Goal: Task Accomplishment & Management: Manage account settings

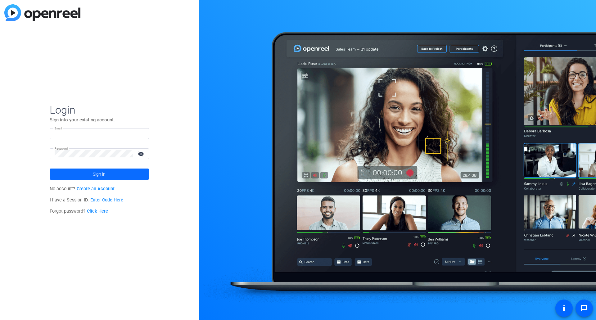
type input "Angie.Anania@healthonecares.com"
click at [106, 178] on span at bounding box center [99, 174] width 99 height 15
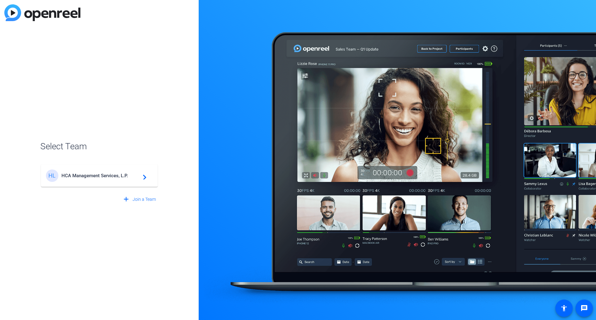
click at [91, 175] on span "HCA Management Services, L.P." at bounding box center [100, 176] width 78 height 6
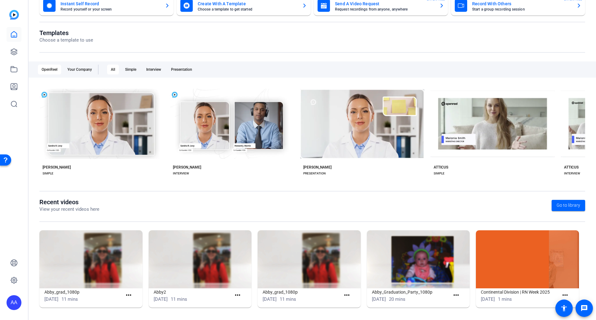
scroll to position [47, 0]
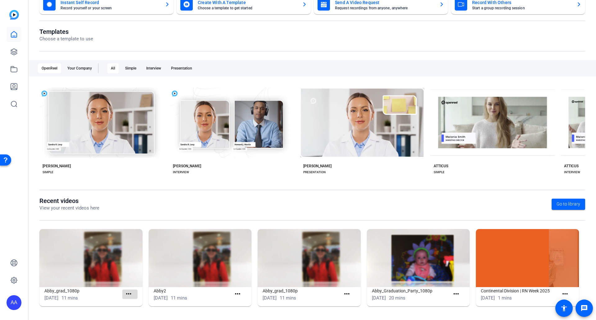
click at [129, 297] on mat-icon "more_horiz" at bounding box center [129, 294] width 8 height 8
click at [453, 293] on div at bounding box center [298, 160] width 596 height 320
click at [453, 293] on mat-icon "more_horiz" at bounding box center [456, 294] width 8 height 8
click at [400, 307] on div at bounding box center [298, 160] width 596 height 320
click at [391, 205] on openreel-page-title "Recent videos View your recent videos here Go to library" at bounding box center [312, 204] width 546 height 15
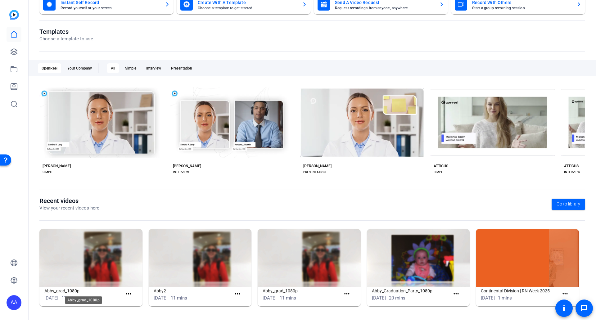
click at [71, 293] on h1 "Abby_grad_1080p" at bounding box center [83, 290] width 78 height 7
click at [93, 255] on img at bounding box center [90, 258] width 103 height 58
click at [128, 295] on mat-icon "more_horiz" at bounding box center [129, 294] width 8 height 8
click at [135, 302] on span "View" at bounding box center [141, 303] width 25 height 7
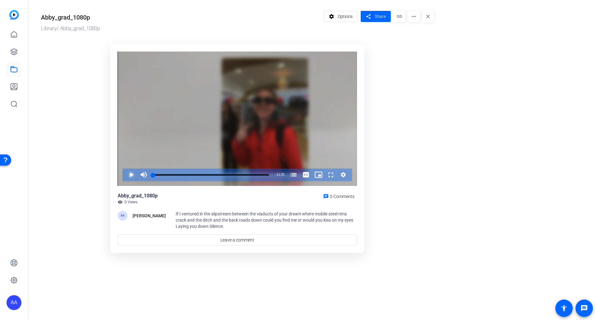
click at [125, 175] on span "Video Player" at bounding box center [125, 175] width 0 height 12
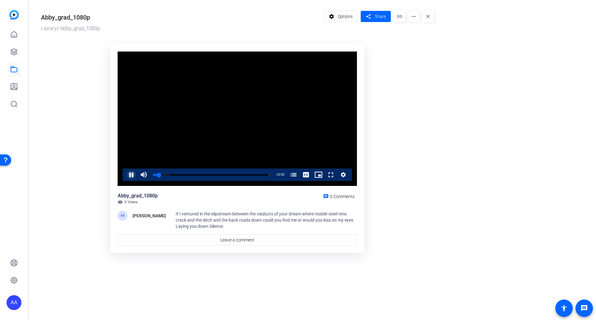
click at [125, 176] on span "Video Player" at bounding box center [125, 175] width 0 height 12
click at [343, 18] on span "Options" at bounding box center [345, 17] width 15 height 12
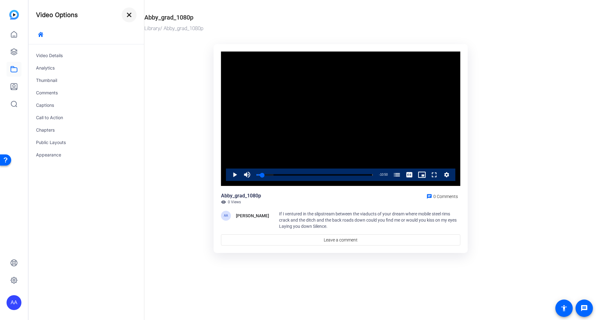
click at [130, 17] on mat-icon "close" at bounding box center [128, 14] width 7 height 7
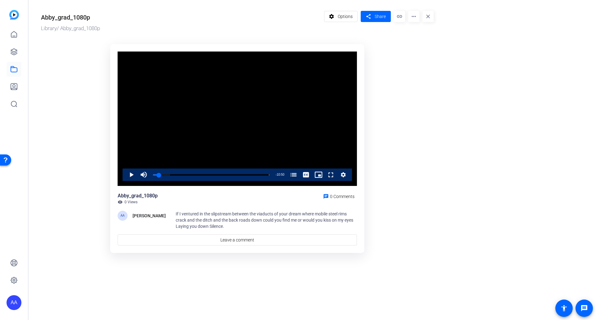
drag, startPoint x: 417, startPoint y: 57, endPoint x: 398, endPoint y: 23, distance: 38.7
click at [417, 56] on ktd-grid "Video Player is loading. Play Video Play Mute Current Time 0:35 / Duration 11:2…" at bounding box center [237, 148] width 393 height 217
click at [399, 18] on mat-icon "link" at bounding box center [399, 16] width 11 height 11
click at [413, 17] on mat-icon "more_horiz" at bounding box center [413, 16] width 11 height 11
click at [420, 43] on span "Download" at bounding box center [425, 42] width 25 height 7
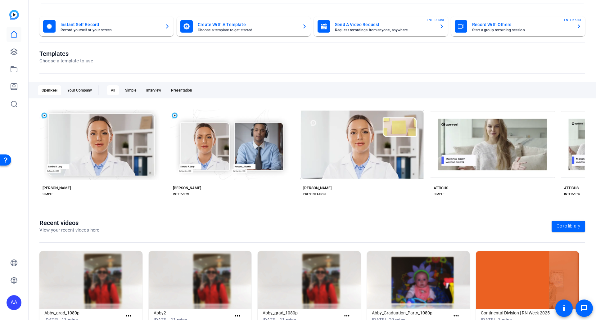
scroll to position [47, 0]
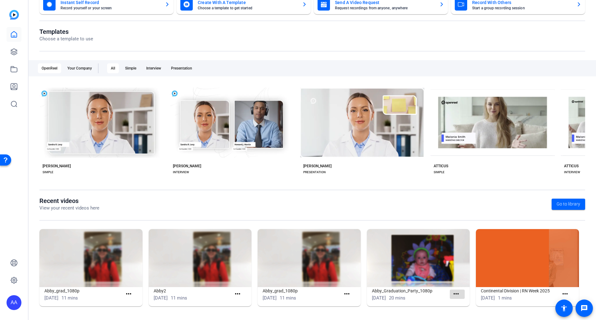
click at [452, 296] on mat-icon "more_horiz" at bounding box center [456, 294] width 8 height 8
click at [462, 304] on span "View" at bounding box center [467, 303] width 25 height 7
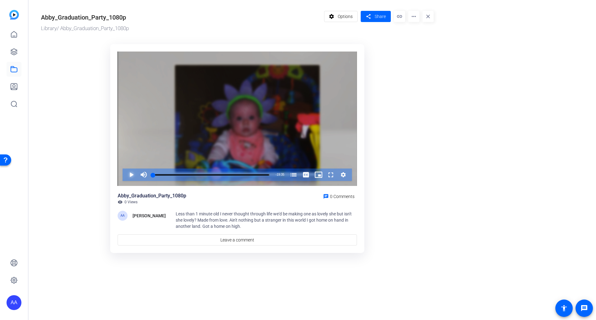
click at [125, 175] on span "Video Player" at bounding box center [125, 175] width 0 height 12
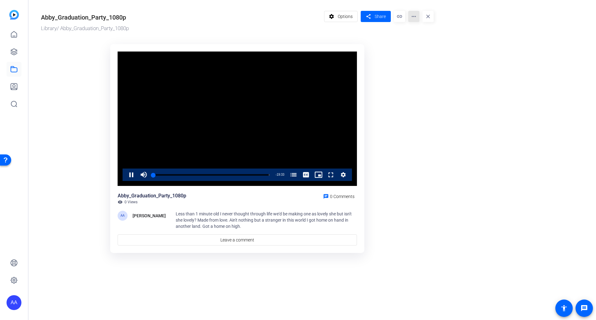
click at [415, 17] on mat-icon "more_horiz" at bounding box center [413, 16] width 11 height 11
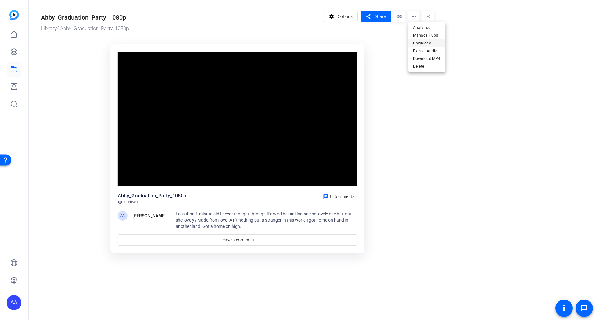
click at [423, 45] on span "Download" at bounding box center [426, 42] width 27 height 7
click at [416, 17] on mat-icon "more_horiz" at bounding box center [413, 16] width 11 height 11
click at [421, 58] on span "Download MP4" at bounding box center [426, 58] width 27 height 7
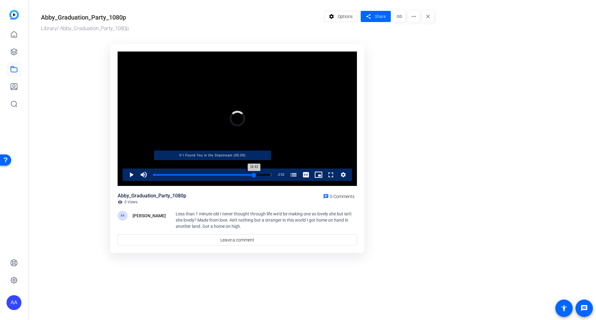
click at [252, 175] on div "Loaded : 4.35% 16:43 16:43 If I Found You in the Slipstream (00:09)" at bounding box center [212, 175] width 118 height 2
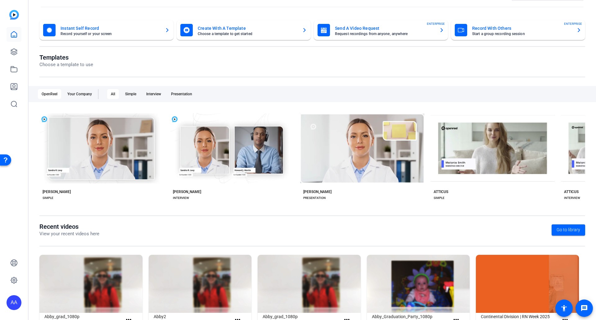
scroll to position [47, 0]
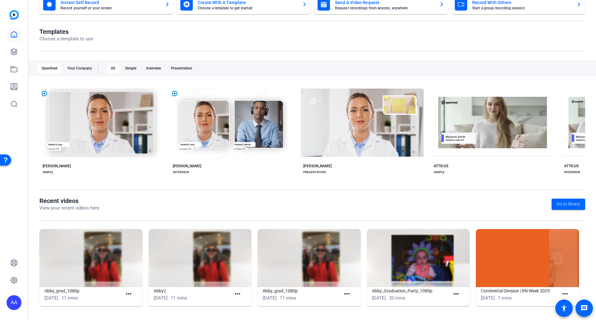
click at [461, 204] on openreel-page-title "Recent videos View your recent videos here Go to library" at bounding box center [312, 204] width 546 height 15
click at [351, 209] on openreel-page-title "Recent videos View your recent videos here Go to library" at bounding box center [312, 204] width 546 height 15
click at [431, 35] on openreel-page-title "Templates Choose a template to use" at bounding box center [312, 35] width 546 height 15
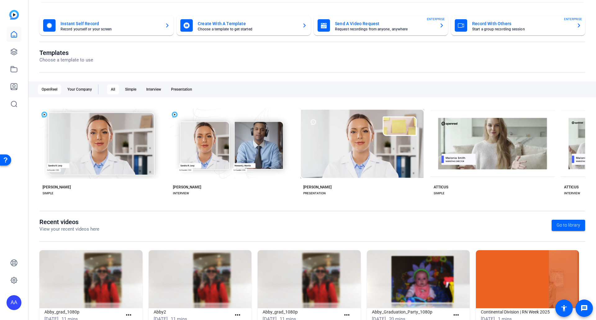
scroll to position [0, 0]
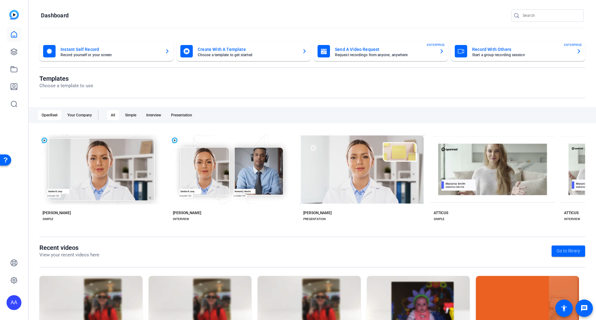
click at [48, 80] on h1 "Templates" at bounding box center [66, 78] width 54 height 7
click at [88, 113] on div "Your Company" at bounding box center [80, 115] width 32 height 10
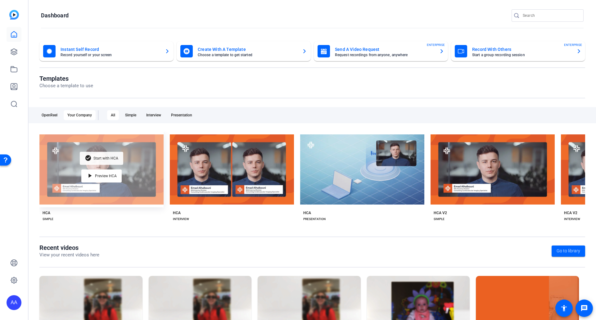
click at [103, 160] on div "check_circle Start with HCA" at bounding box center [101, 158] width 43 height 13
click at [107, 157] on span "Start with HCA" at bounding box center [105, 159] width 25 height 4
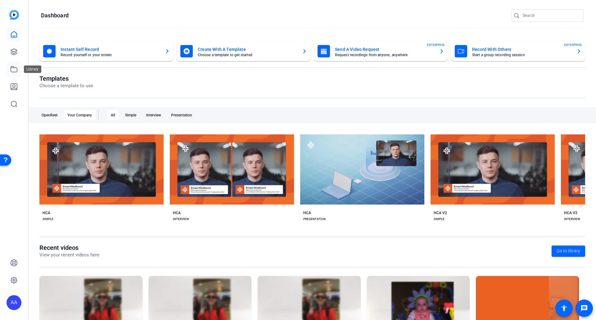
click at [13, 69] on icon at bounding box center [13, 69] width 7 height 7
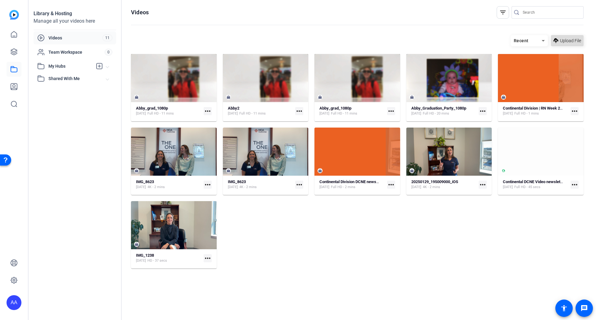
click at [568, 41] on span "Upload File" at bounding box center [570, 41] width 21 height 7
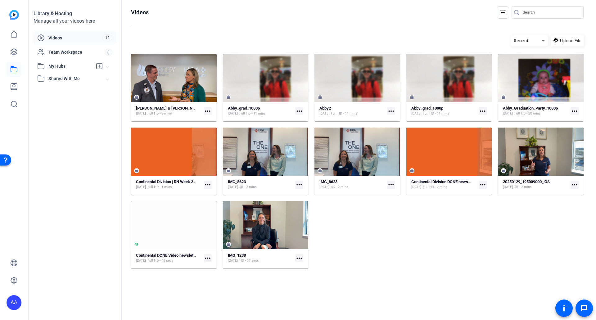
click at [302, 113] on mat-icon "more_horiz" at bounding box center [299, 111] width 8 height 8
click at [392, 223] on div at bounding box center [298, 160] width 596 height 320
click at [13, 34] on icon at bounding box center [13, 34] width 7 height 7
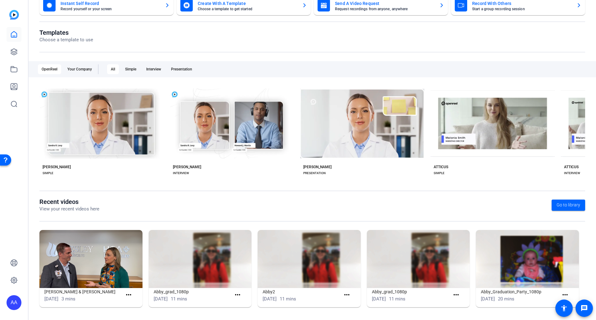
scroll to position [47, 0]
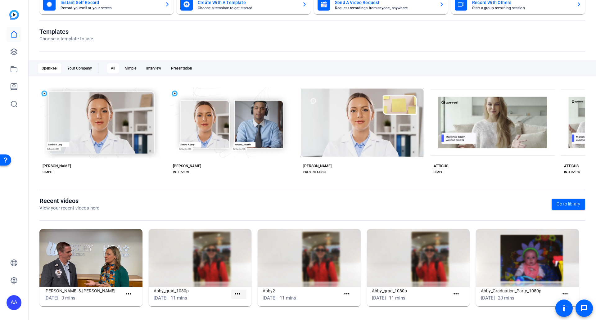
click at [235, 296] on mat-icon "more_horiz" at bounding box center [238, 294] width 8 height 8
click at [242, 306] on span "View" at bounding box center [250, 303] width 25 height 7
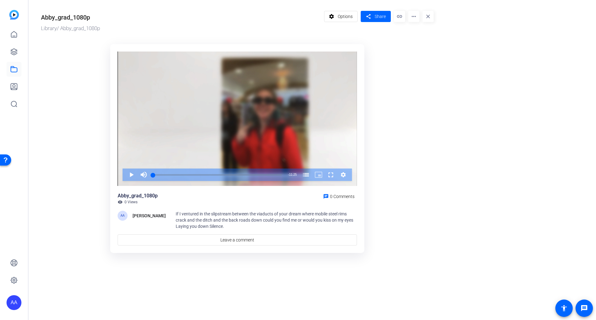
click at [415, 14] on mat-icon "more_horiz" at bounding box center [413, 16] width 11 height 11
click at [420, 68] on span "Delete" at bounding box center [425, 66] width 25 height 7
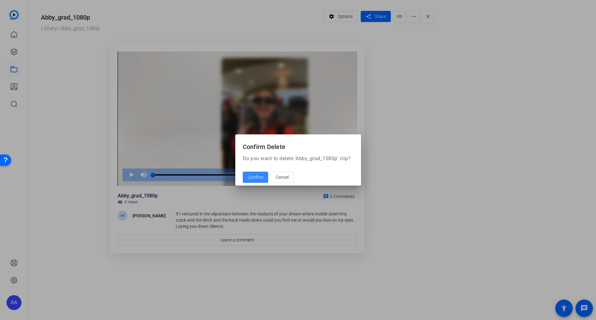
click at [254, 177] on span "Confirm" at bounding box center [256, 177] width 16 height 7
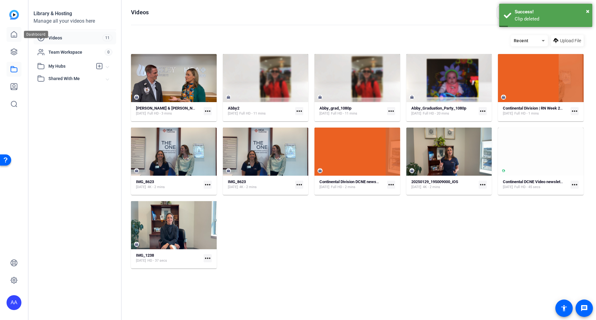
click at [13, 34] on icon at bounding box center [13, 34] width 7 height 7
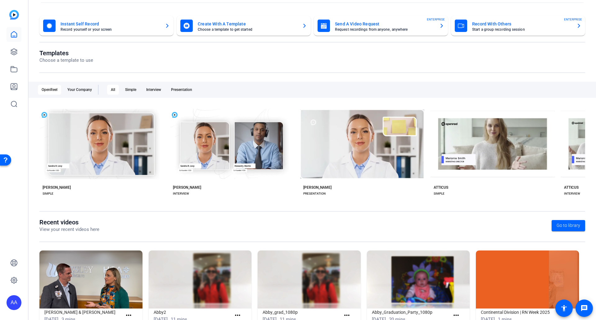
scroll to position [47, 0]
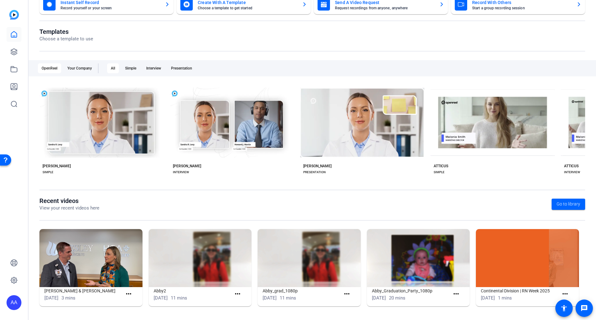
click at [220, 268] on img at bounding box center [200, 258] width 103 height 58
click at [235, 293] on mat-icon "more_horiz" at bounding box center [238, 294] width 8 height 8
click at [243, 303] on span "View" at bounding box center [250, 303] width 25 height 7
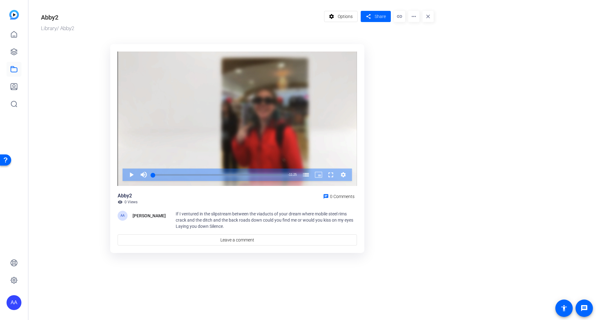
click at [415, 13] on mat-icon "more_horiz" at bounding box center [413, 16] width 11 height 11
click at [421, 66] on span "Delete" at bounding box center [426, 66] width 27 height 7
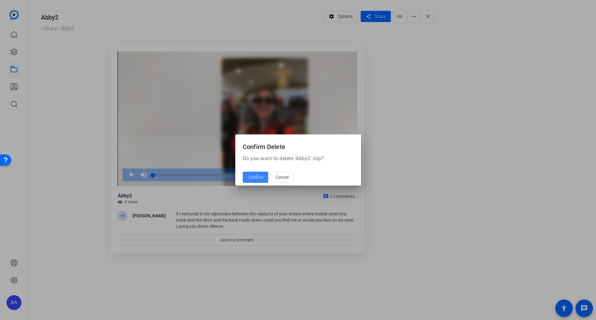
click at [249, 176] on span "Confirm" at bounding box center [256, 177] width 16 height 7
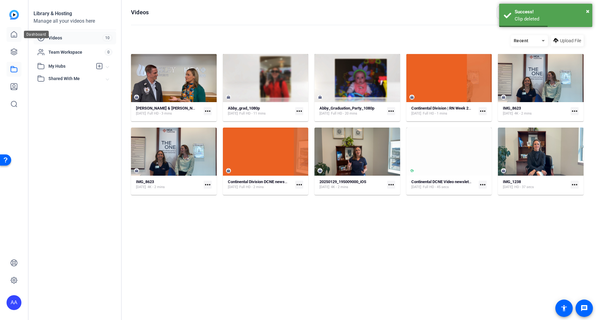
click at [12, 34] on icon at bounding box center [13, 34] width 7 height 7
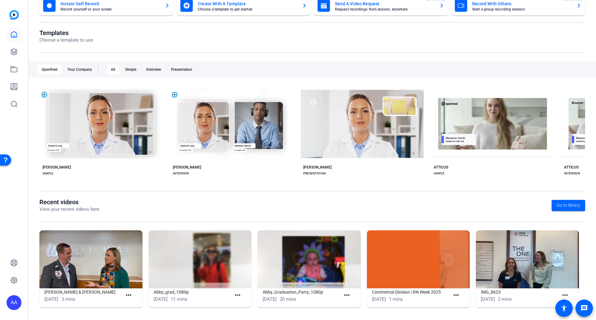
scroll to position [47, 0]
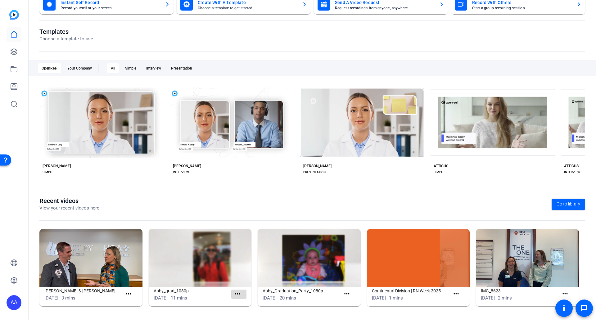
click at [239, 291] on mat-icon "more_horiz" at bounding box center [238, 294] width 8 height 8
click at [242, 303] on span "View" at bounding box center [250, 303] width 25 height 7
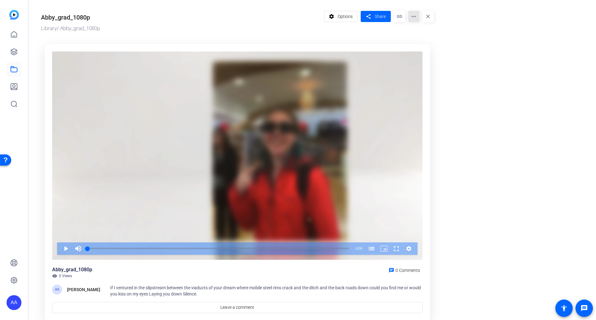
click at [413, 18] on mat-icon "more_horiz" at bounding box center [413, 16] width 11 height 11
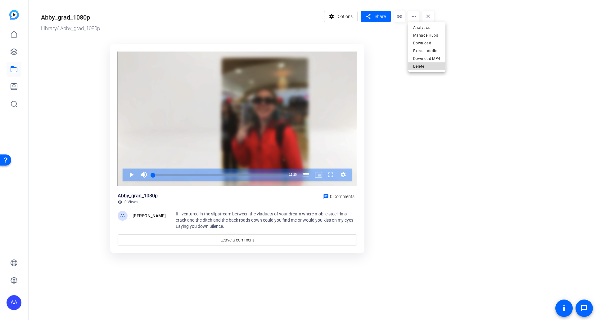
click at [423, 66] on span "Delete" at bounding box center [426, 66] width 27 height 7
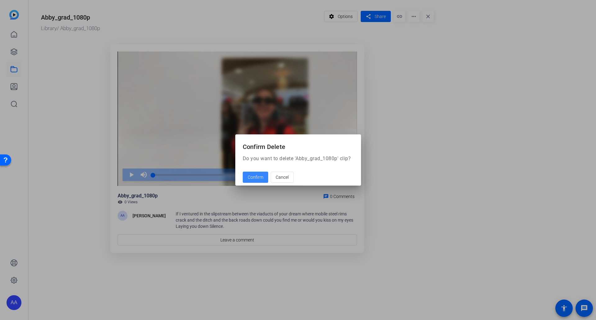
click at [260, 177] on span "Confirm" at bounding box center [256, 177] width 16 height 7
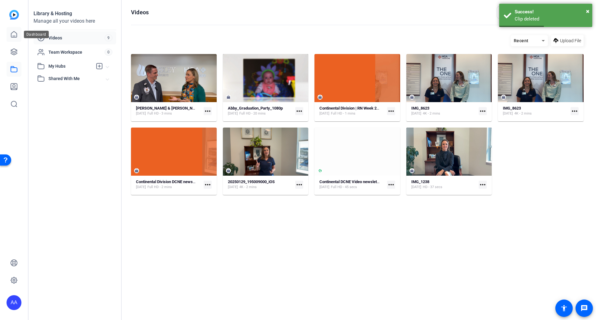
click at [17, 36] on icon at bounding box center [14, 34] width 6 height 6
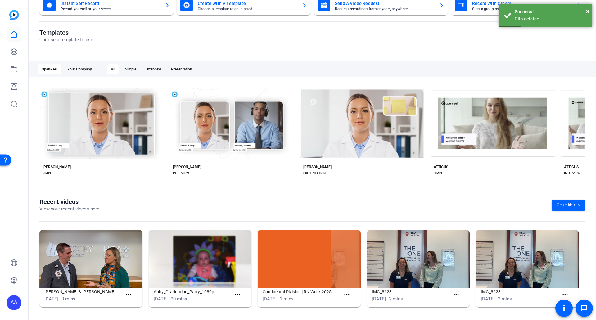
scroll to position [47, 0]
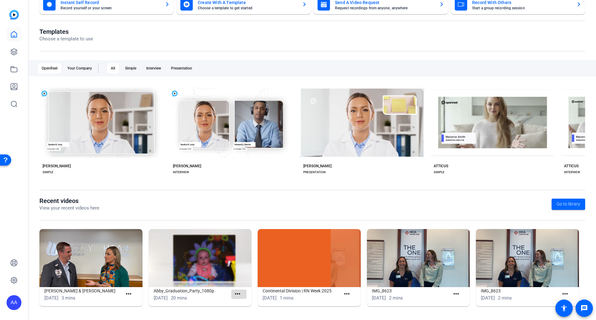
click at [235, 295] on mat-icon "more_horiz" at bounding box center [238, 294] width 8 height 8
click at [243, 304] on span "View" at bounding box center [250, 303] width 25 height 7
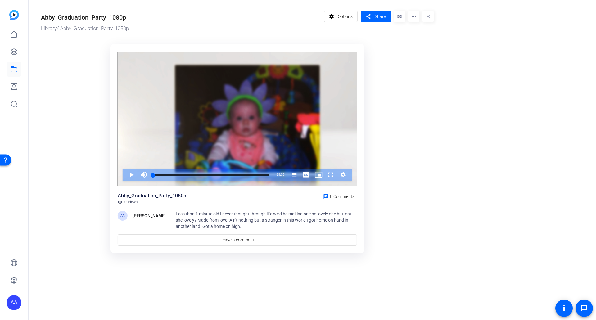
click at [414, 16] on mat-icon "more_horiz" at bounding box center [413, 16] width 11 height 11
click at [420, 68] on span "Delete" at bounding box center [426, 66] width 27 height 7
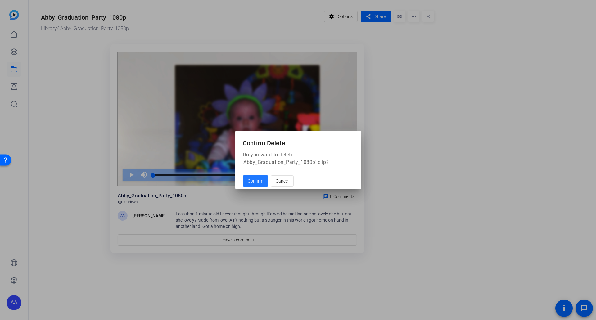
click at [256, 178] on span "Confirm" at bounding box center [256, 181] width 16 height 7
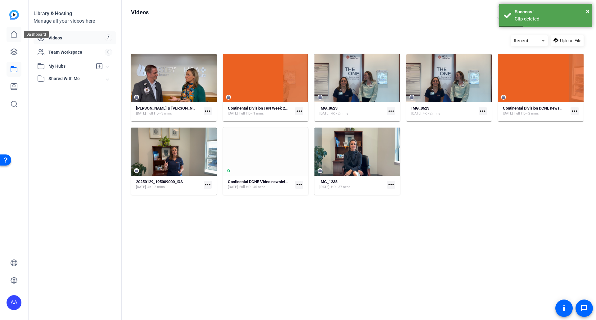
click at [14, 37] on icon at bounding box center [13, 34] width 7 height 7
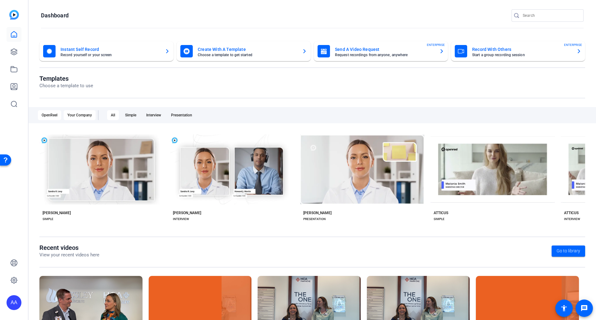
click at [83, 114] on div "Your Company" at bounding box center [80, 115] width 32 height 10
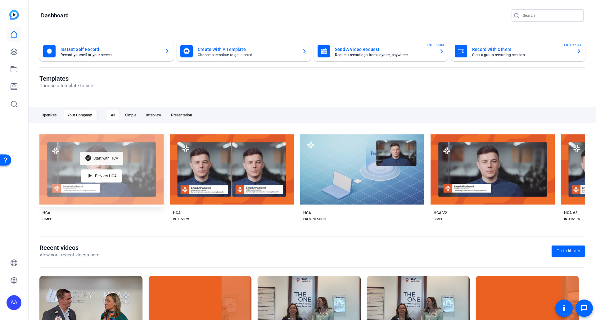
click at [106, 157] on span "Start with HCA" at bounding box center [105, 159] width 25 height 4
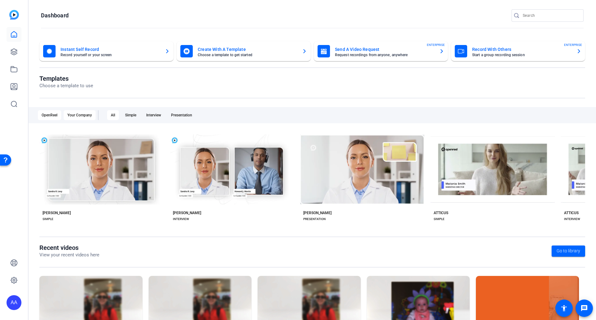
click at [79, 118] on div "Your Company" at bounding box center [80, 115] width 32 height 10
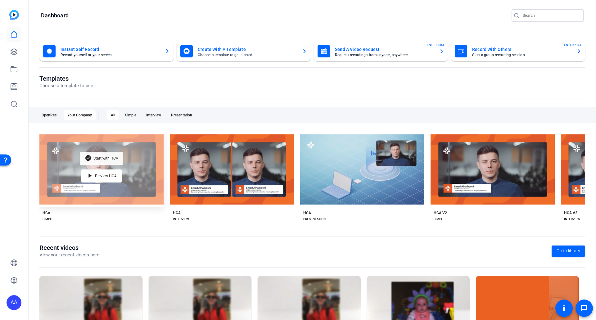
click at [102, 157] on span "Start with HCA" at bounding box center [105, 159] width 25 height 4
